Goal: Information Seeking & Learning: Learn about a topic

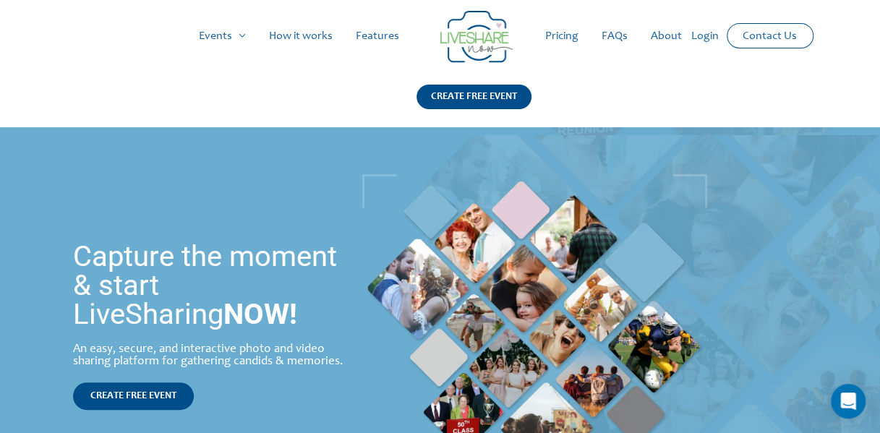
click at [324, 37] on link "How it works" at bounding box center [300, 36] width 87 height 46
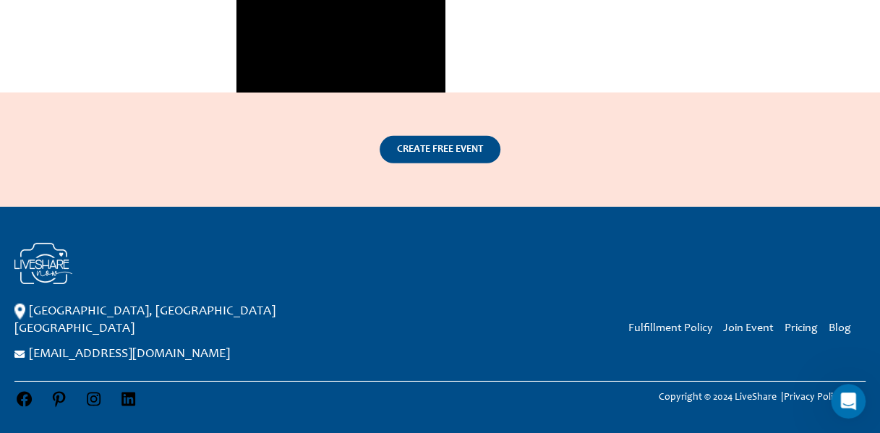
scroll to position [2118, 0]
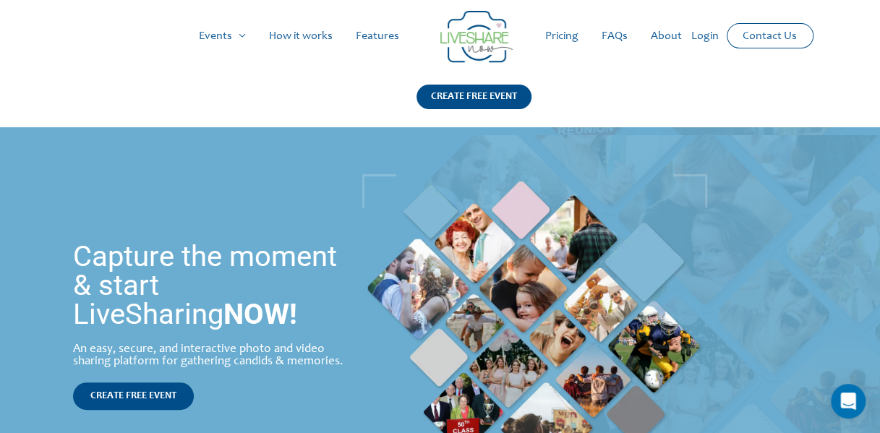
click at [572, 39] on link "Pricing" at bounding box center [561, 36] width 56 height 46
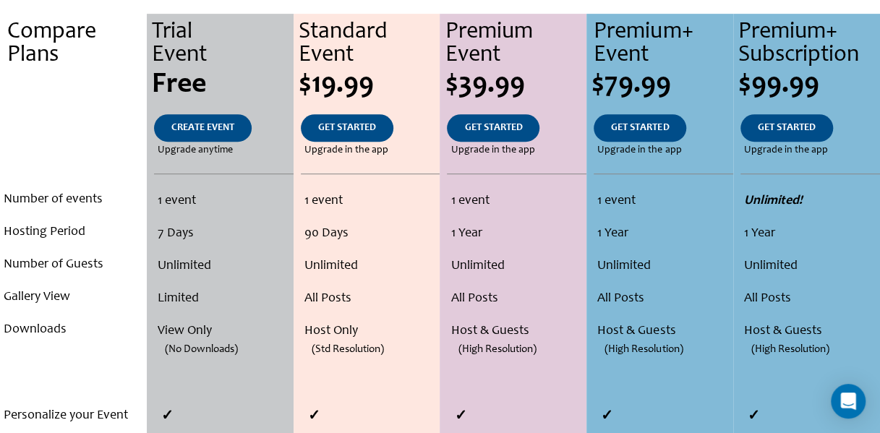
scroll to position [289, 0]
